Goal: Transaction & Acquisition: Purchase product/service

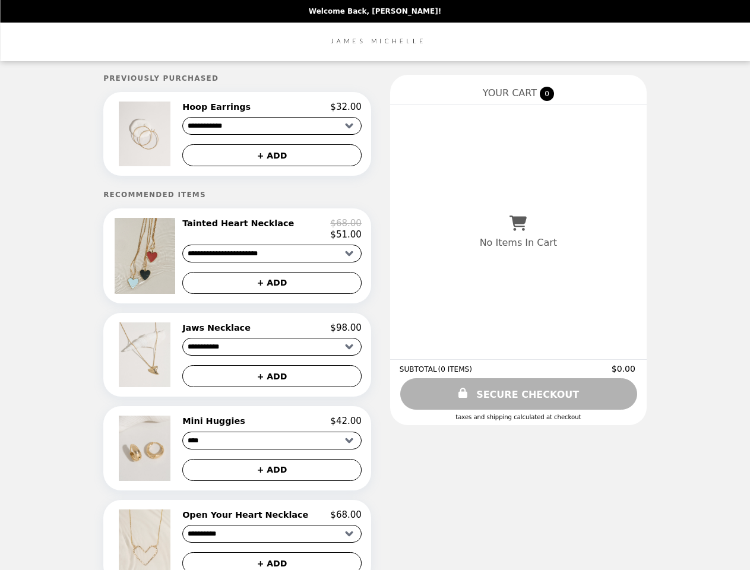
select select "**********"
click at [164, 135] on img at bounding box center [146, 134] width 55 height 65
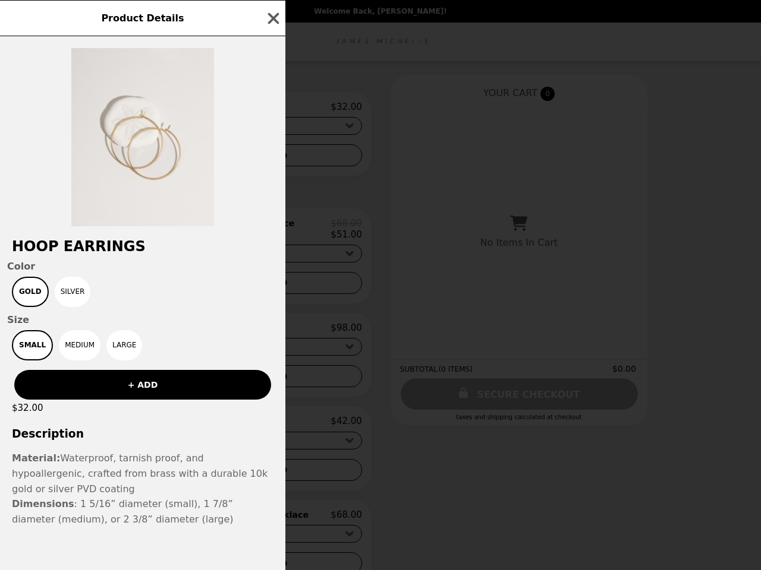
click at [272, 109] on div "Product Details Hoop Earrings Color Gold Silver Size Small Medium Large + ADD $…" at bounding box center [380, 285] width 761 height 570
click at [272, 157] on div at bounding box center [142, 131] width 285 height 190
click at [164, 260] on div "Hoop Earrings Color Gold Silver Size Small Medium Large + ADD $32.00 Descriptio…" at bounding box center [142, 303] width 285 height 534
click at [272, 234] on div "Hoop Earrings Color Gold Silver Size Small Medium Large + ADD $32.00 Descriptio…" at bounding box center [142, 303] width 285 height 534
click at [272, 288] on div "Product Details Hoop Earrings Color Gold Silver Size Small Medium Large + ADD $…" at bounding box center [380, 285] width 761 height 570
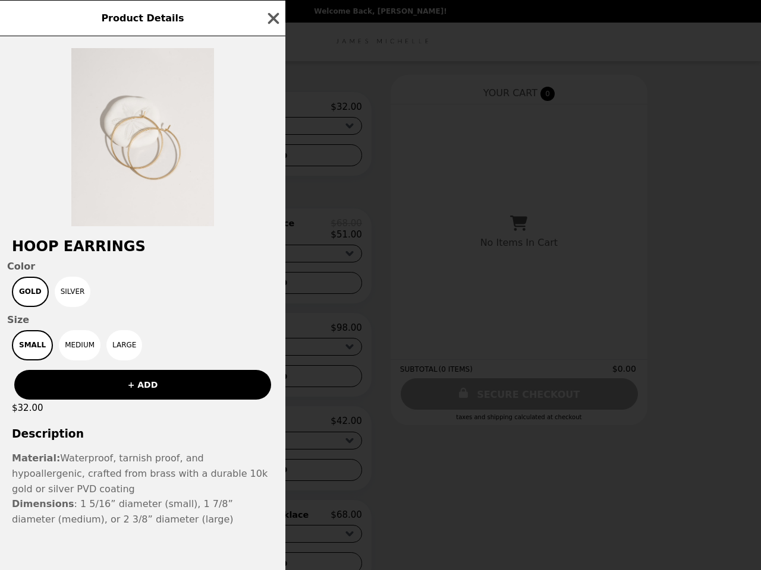
click at [164, 361] on div "Small Medium Large" at bounding box center [142, 345] width 271 height 30
click at [272, 333] on div "Jaws Necklace $98.00" at bounding box center [271, 328] width 179 height 11
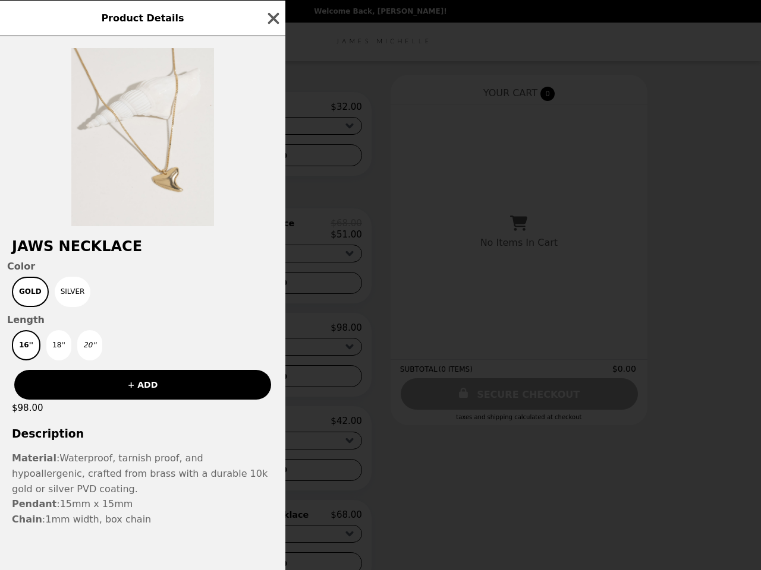
click at [272, 383] on div "Product Details Jaws Necklace Color Gold Silver Length 16'' 18'' 20'' + ADD $98…" at bounding box center [380, 285] width 761 height 570
click at [164, 455] on div "Jaws Necklace Color Gold Silver Length 16'' 18'' 20'' + ADD $98.00 Description …" at bounding box center [142, 303] width 285 height 534
